Goal: Transaction & Acquisition: Purchase product/service

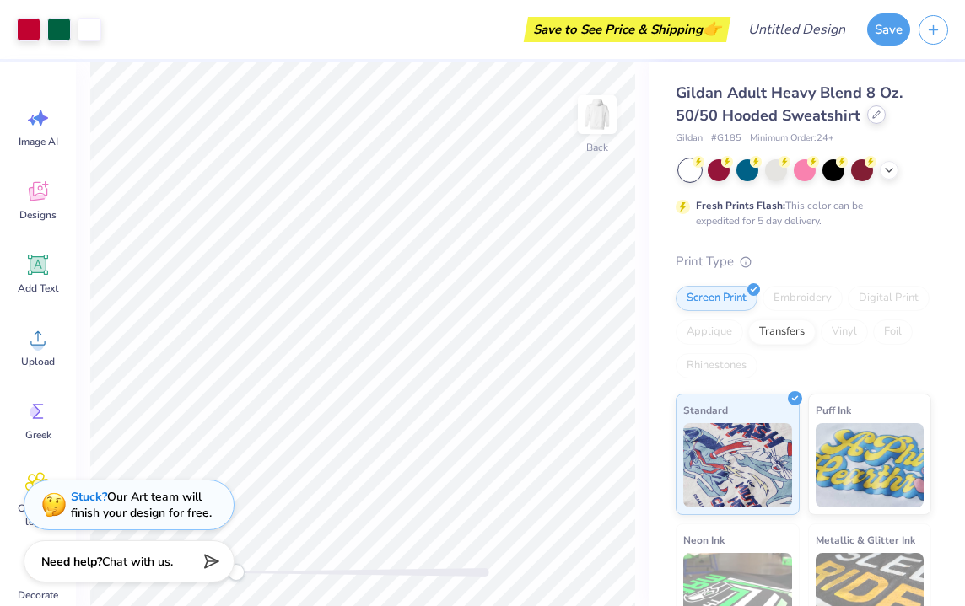
click at [878, 116] on div at bounding box center [876, 114] width 19 height 19
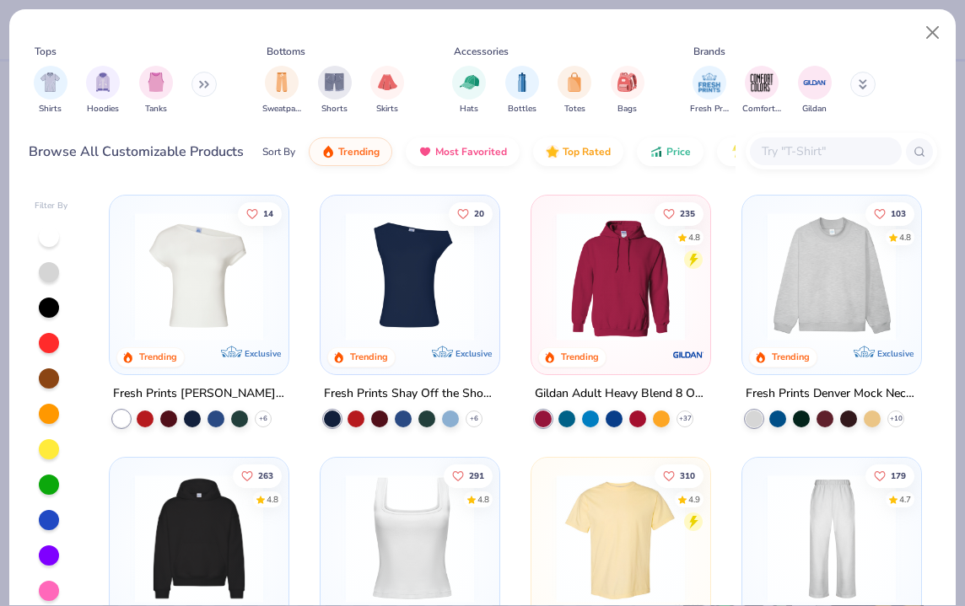
click at [817, 325] on img at bounding box center [831, 276] width 145 height 128
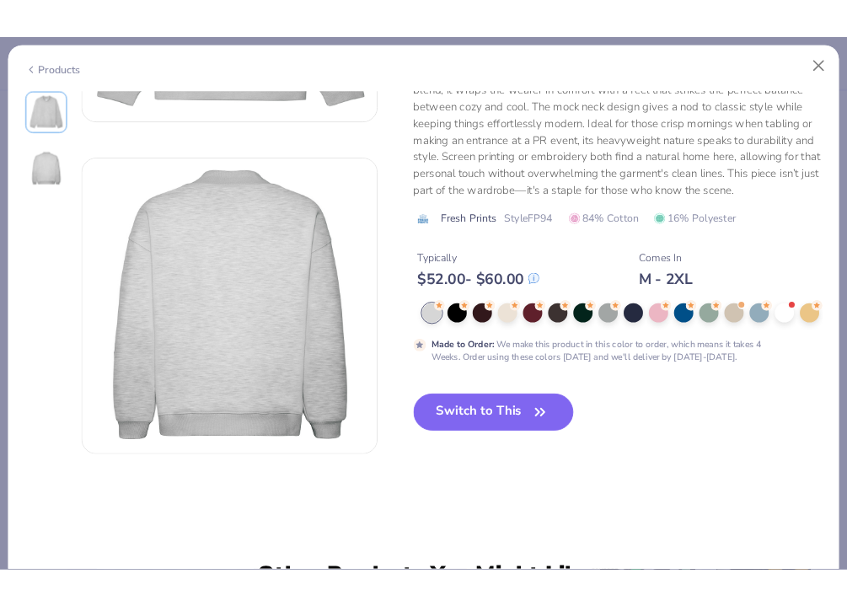
scroll to position [494, 0]
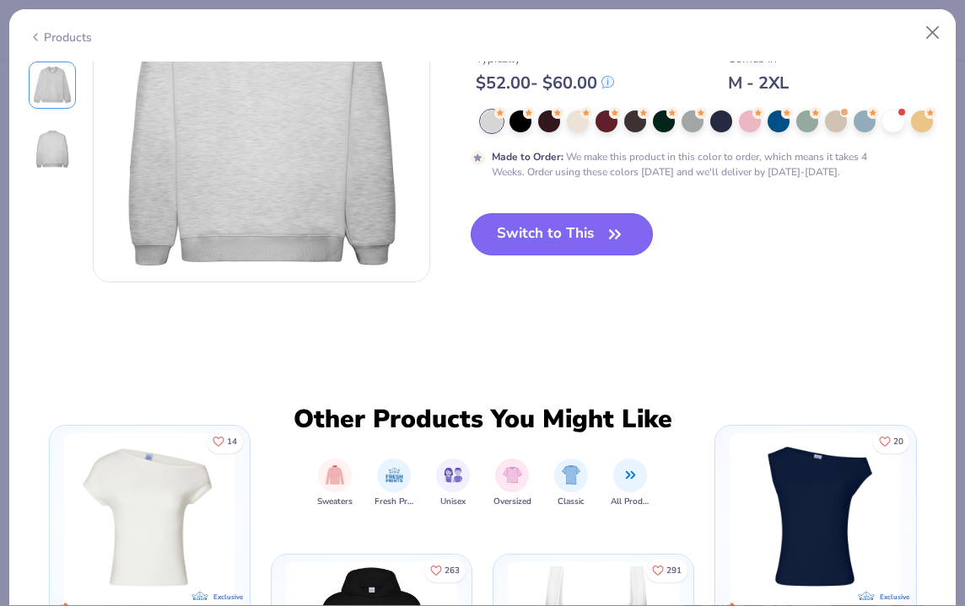
click at [596, 218] on button "Switch to This" at bounding box center [562, 234] width 183 height 42
click at [592, 235] on button "Switch to This" at bounding box center [562, 234] width 183 height 42
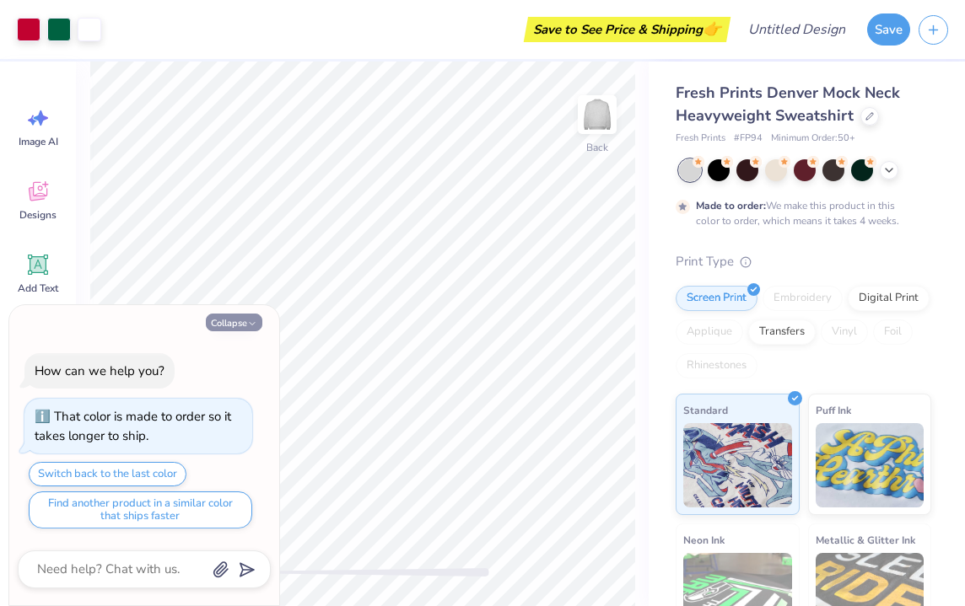
click at [247, 320] on icon "button" at bounding box center [252, 324] width 10 height 10
type textarea "x"
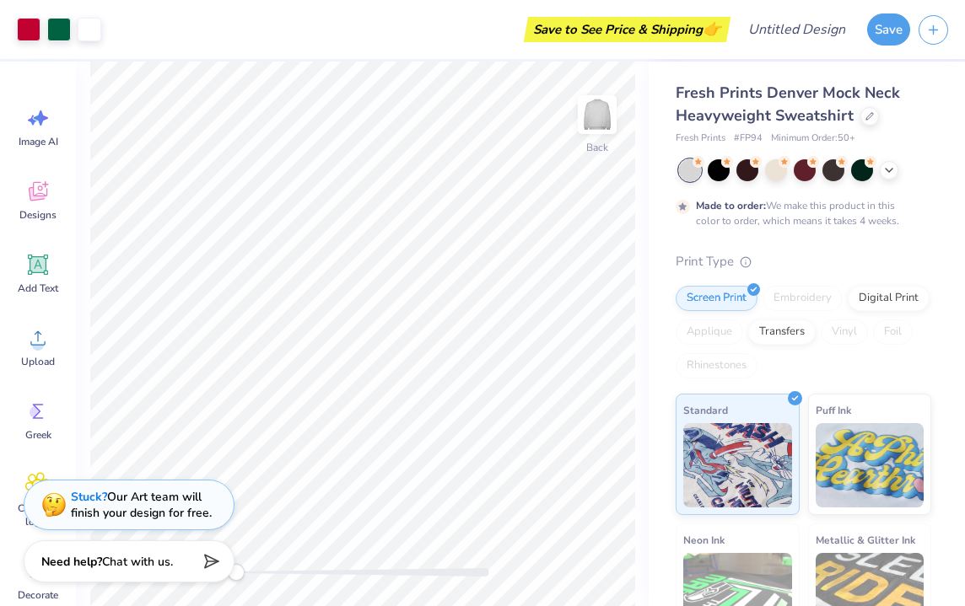
click at [692, 171] on div at bounding box center [690, 170] width 22 height 22
click at [722, 172] on div at bounding box center [718, 169] width 22 height 22
click at [761, 169] on div at bounding box center [805, 170] width 252 height 22
click at [732, 170] on div at bounding box center [805, 170] width 252 height 22
click at [729, 173] on div at bounding box center [718, 169] width 22 height 22
